Goal: Share content

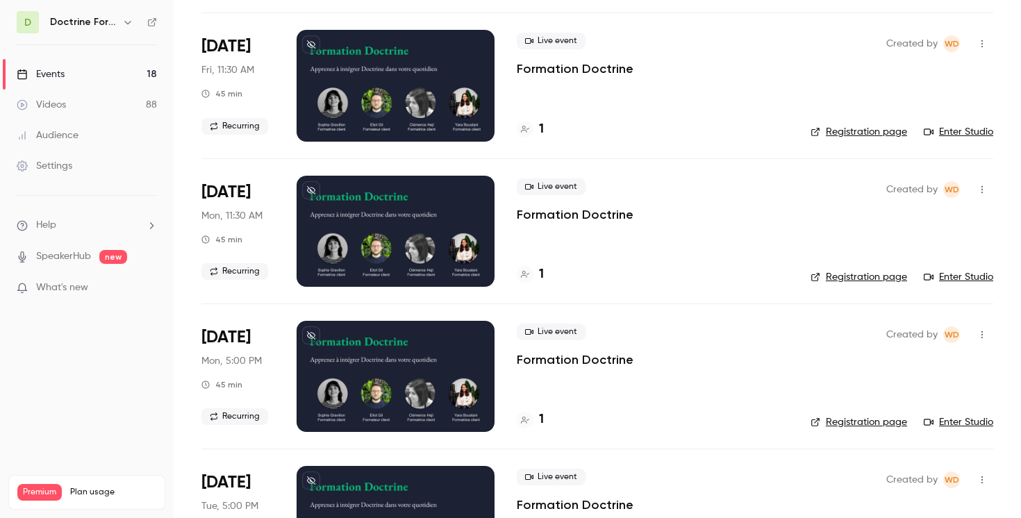
scroll to position [1108, 0]
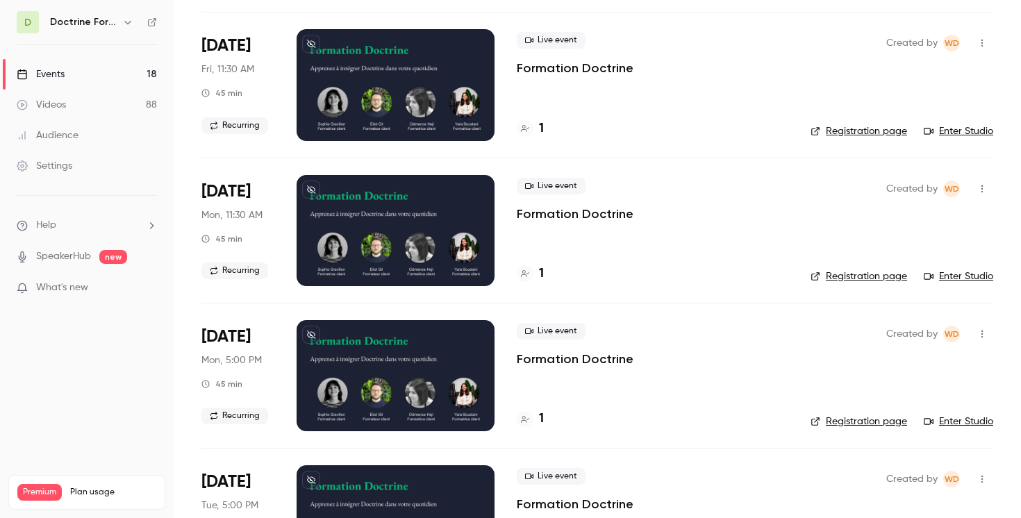
click at [984, 188] on icon "button" at bounding box center [982, 189] width 11 height 10
click at [674, 226] on div at bounding box center [510, 259] width 1021 height 518
click at [518, 273] on div at bounding box center [525, 273] width 17 height 17
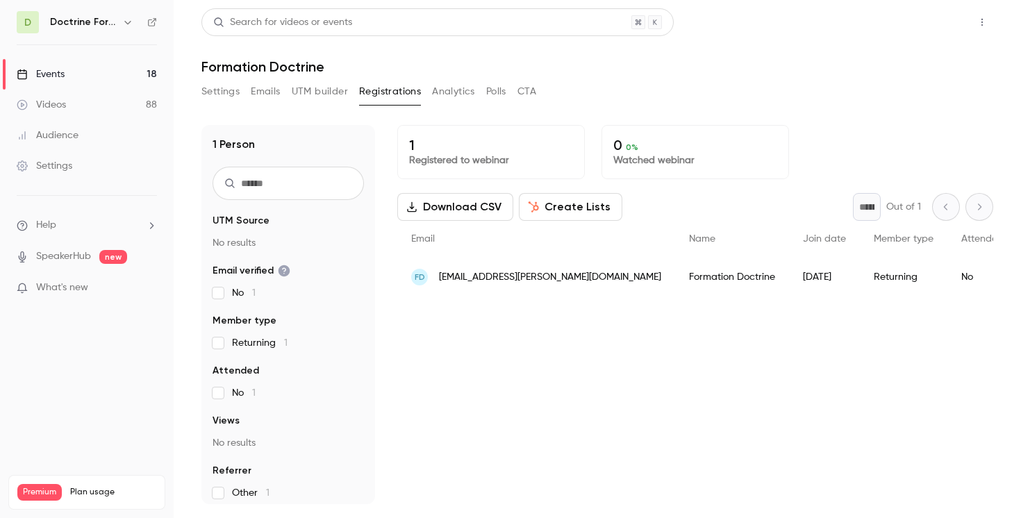
click at [913, 15] on button "Share" at bounding box center [932, 22] width 55 height 28
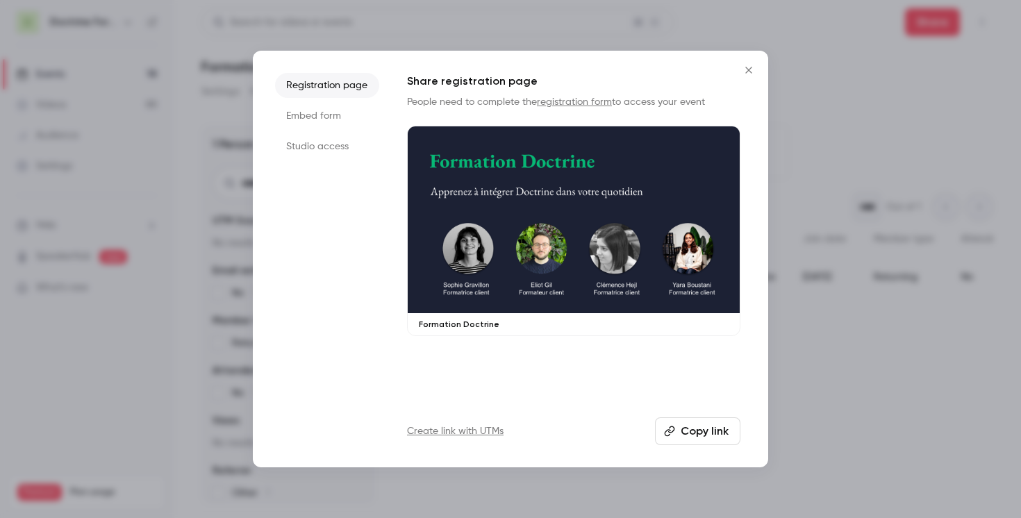
click at [295, 116] on li "Embed form" at bounding box center [327, 116] width 104 height 25
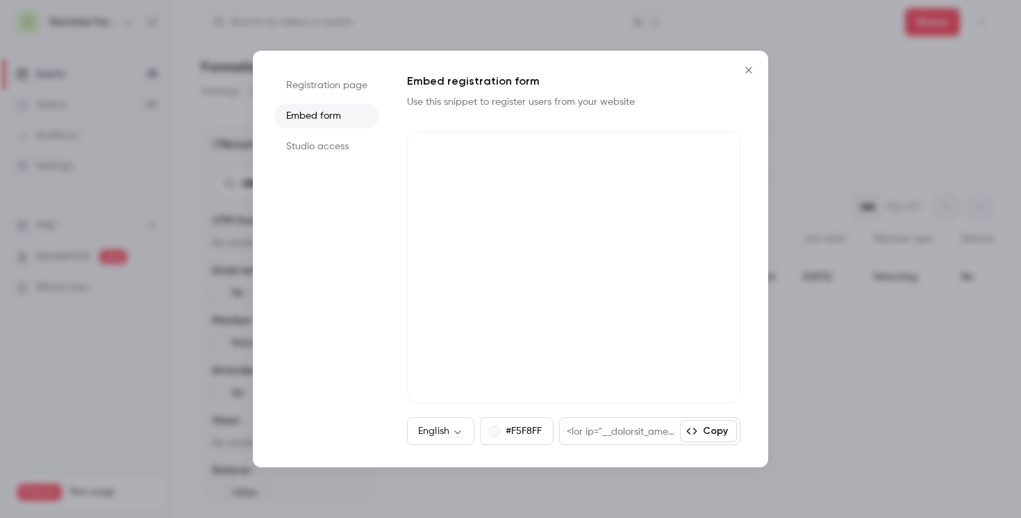
click at [751, 67] on icon "Close" at bounding box center [748, 70] width 6 height 6
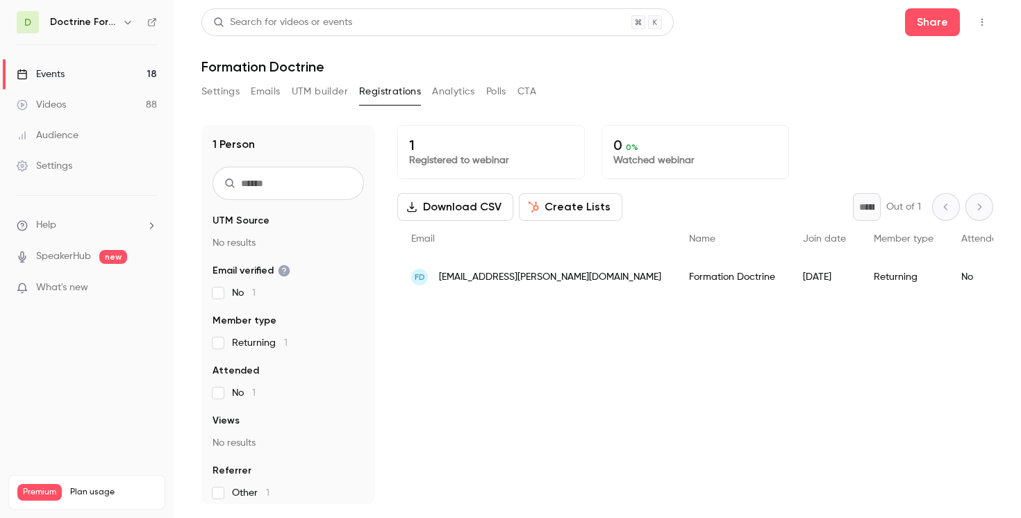
click at [85, 75] on link "Events 18" at bounding box center [87, 74] width 174 height 31
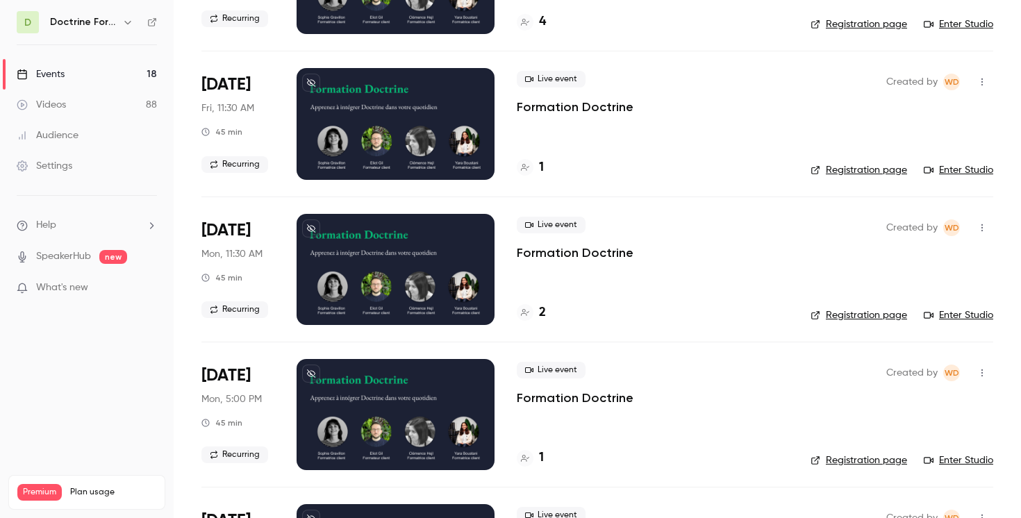
scroll to position [1080, 0]
